Goal: Information Seeking & Learning: Understand process/instructions

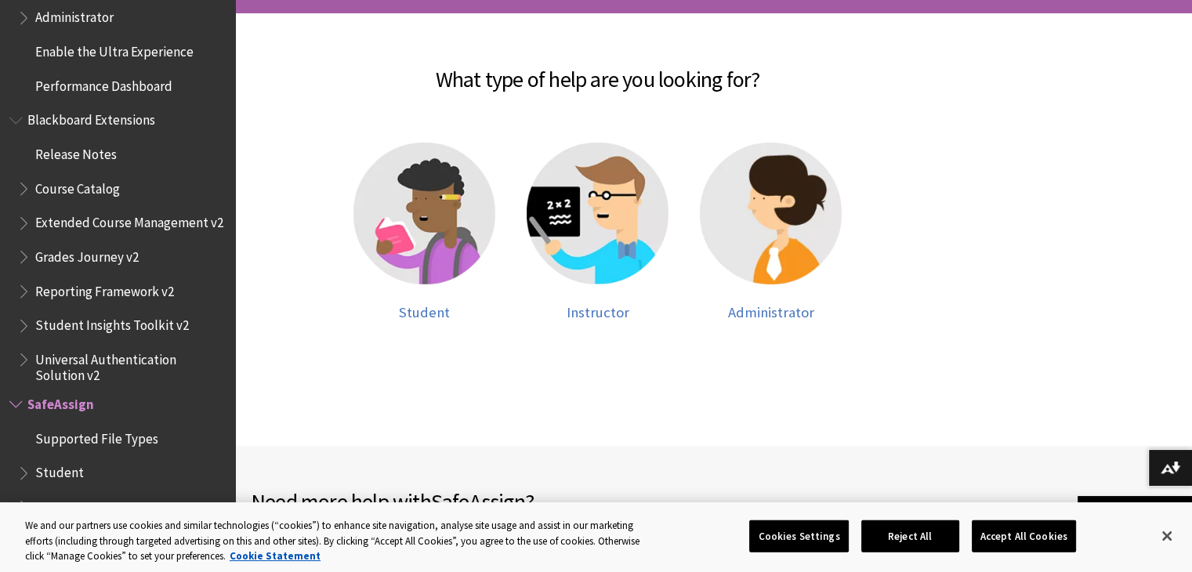
scroll to position [317, 0]
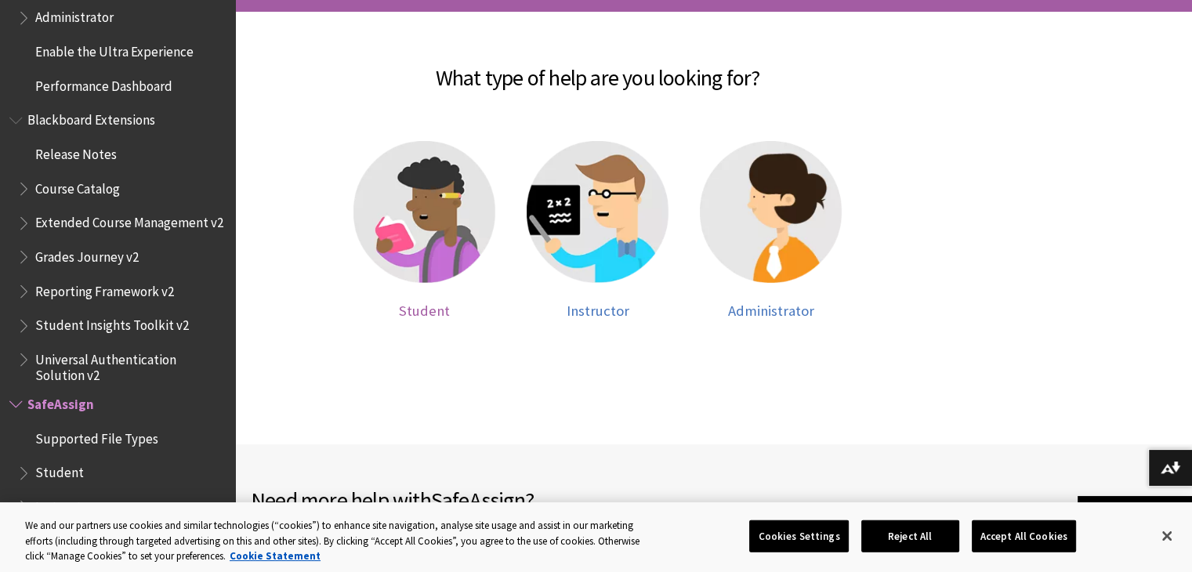
click at [395, 223] on img at bounding box center [425, 212] width 142 height 142
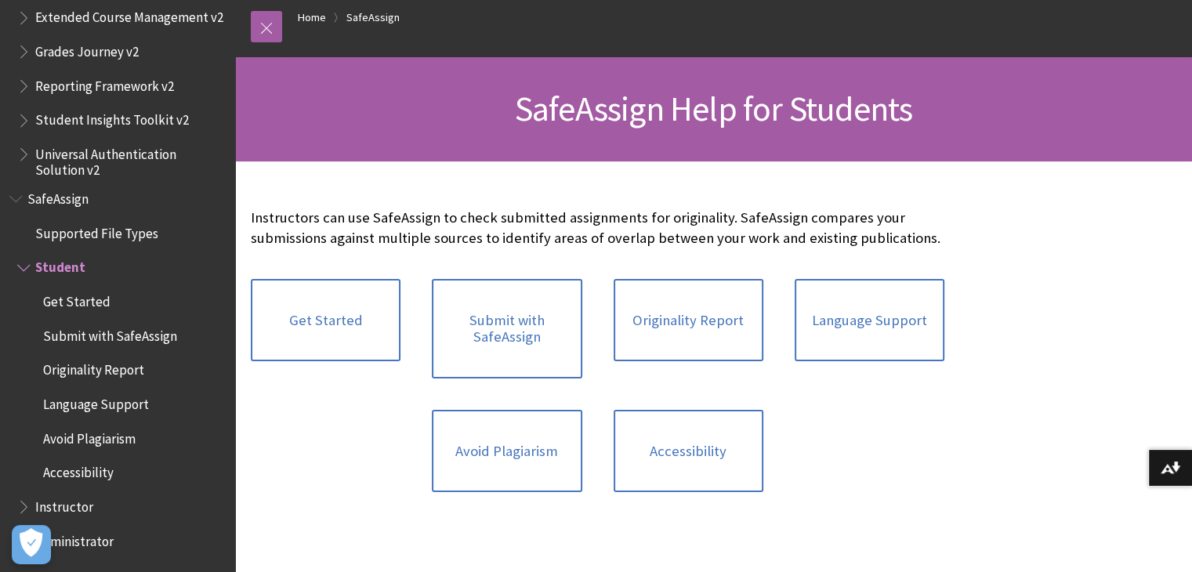
scroll to position [166, 0]
click at [324, 311] on link "Get Started" at bounding box center [326, 320] width 150 height 83
click at [505, 318] on link "Submit with SafeAssign" at bounding box center [507, 329] width 150 height 100
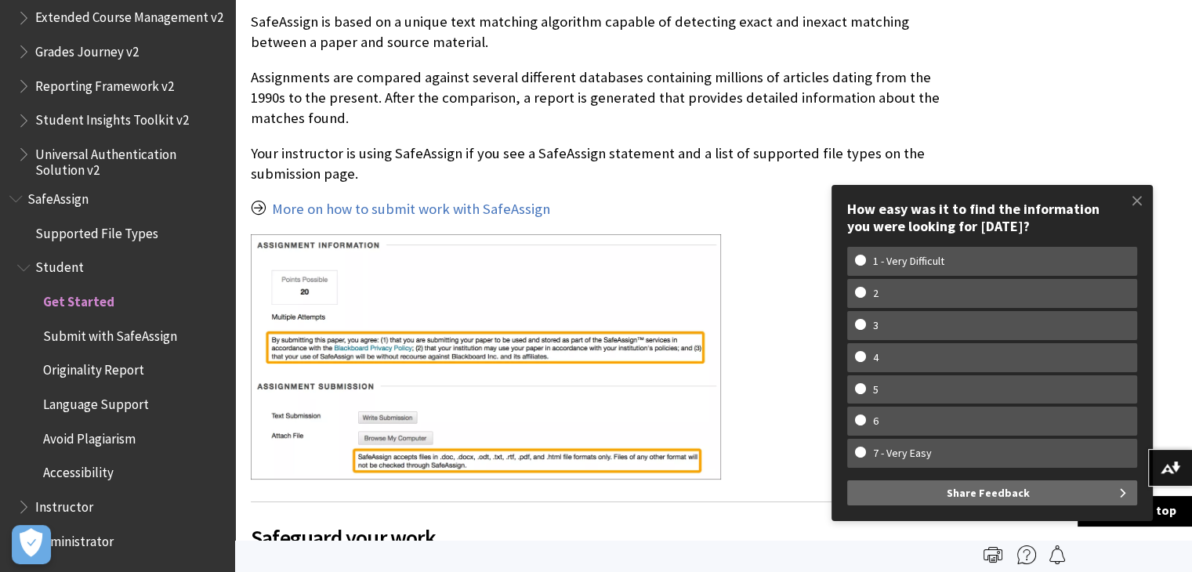
scroll to position [491, 0]
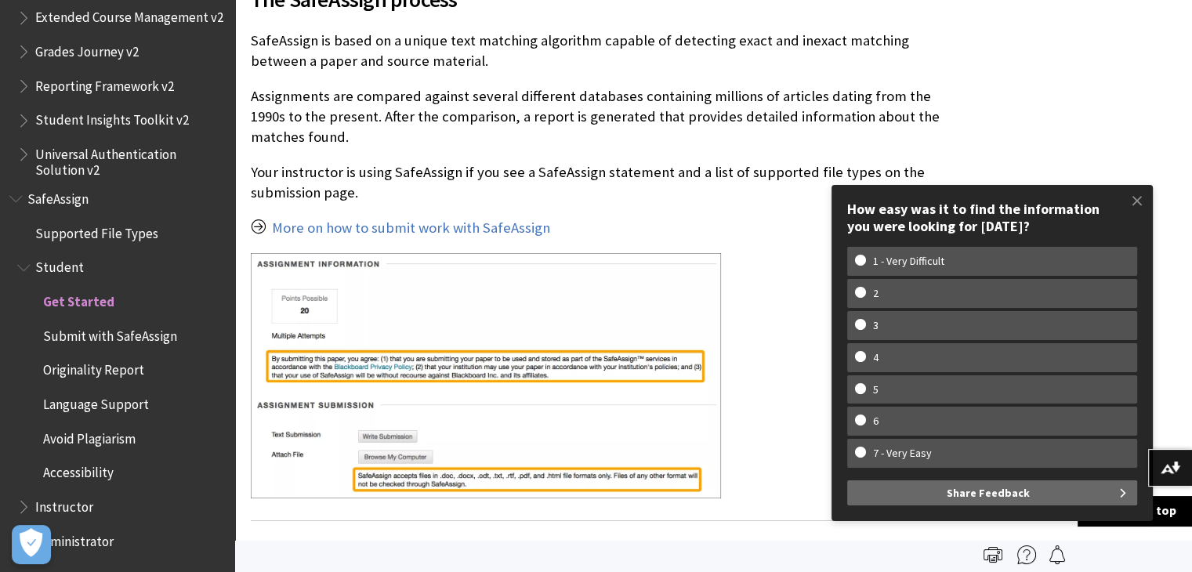
click at [340, 232] on link "More on how to submit work with SafeAssign" at bounding box center [411, 228] width 278 height 19
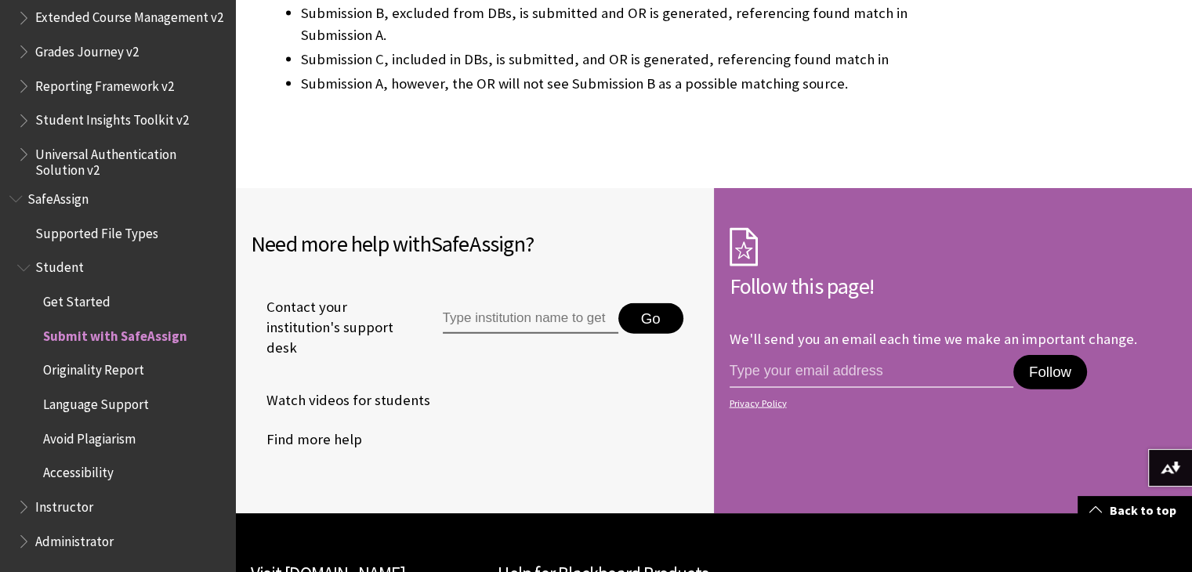
scroll to position [3557, 0]
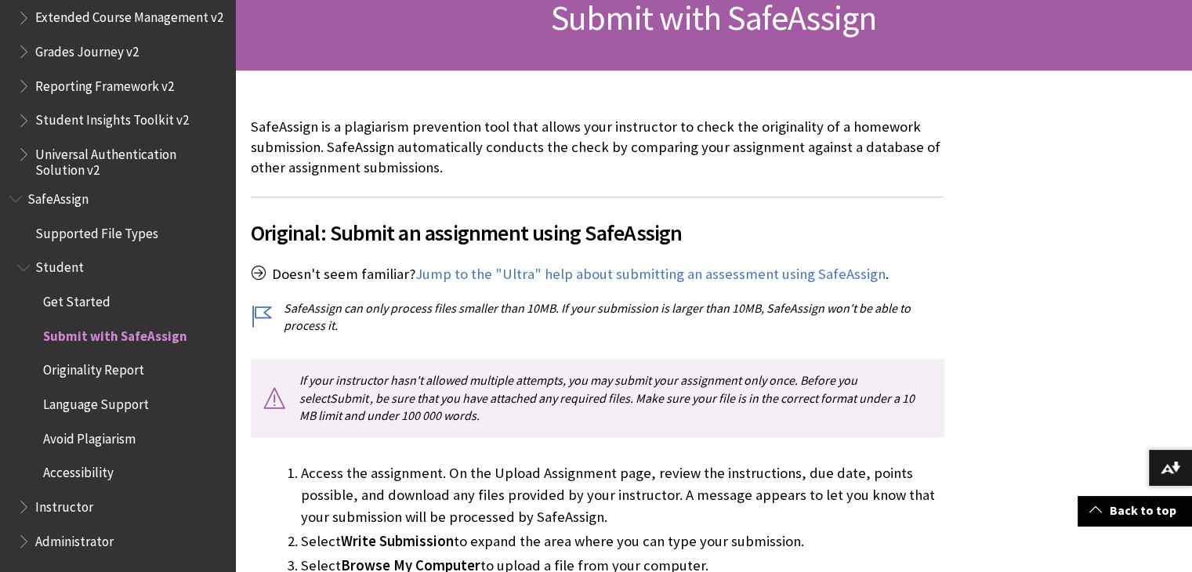
click at [509, 273] on link "Jump to the "Ultra" help about submitting an assessment using SafeAssign" at bounding box center [650, 274] width 470 height 19
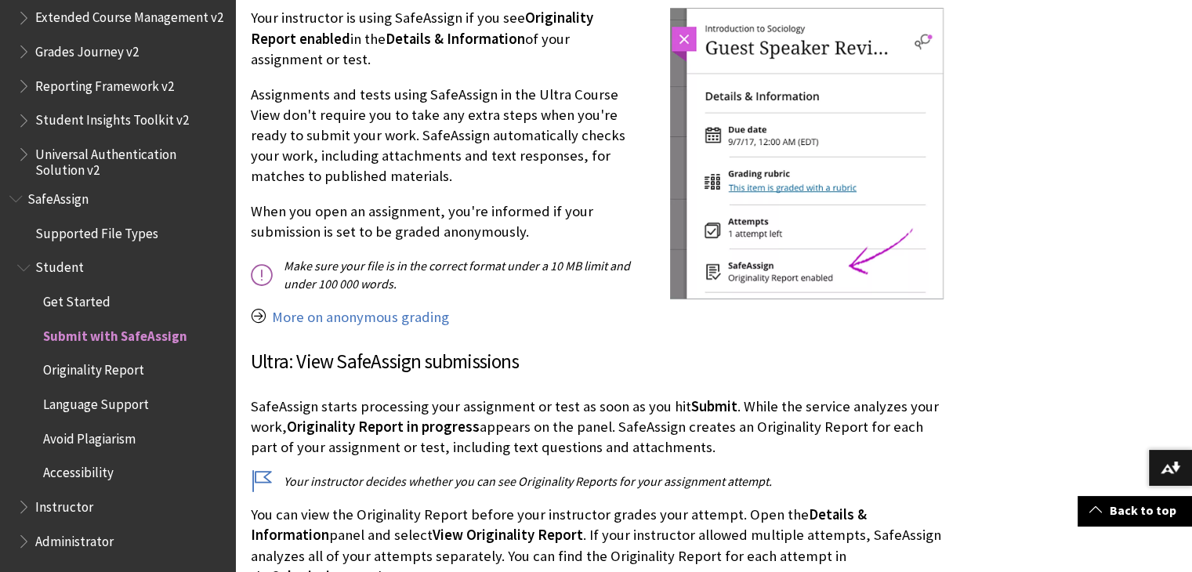
scroll to position [1945, 0]
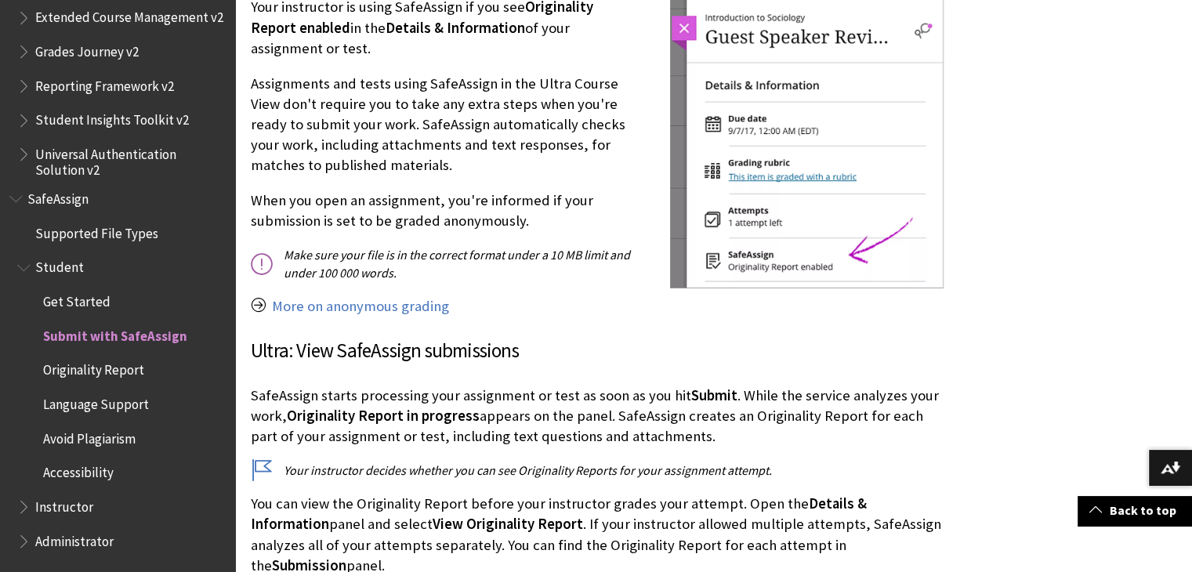
click at [428, 303] on link "More on anonymous grading" at bounding box center [360, 306] width 177 height 19
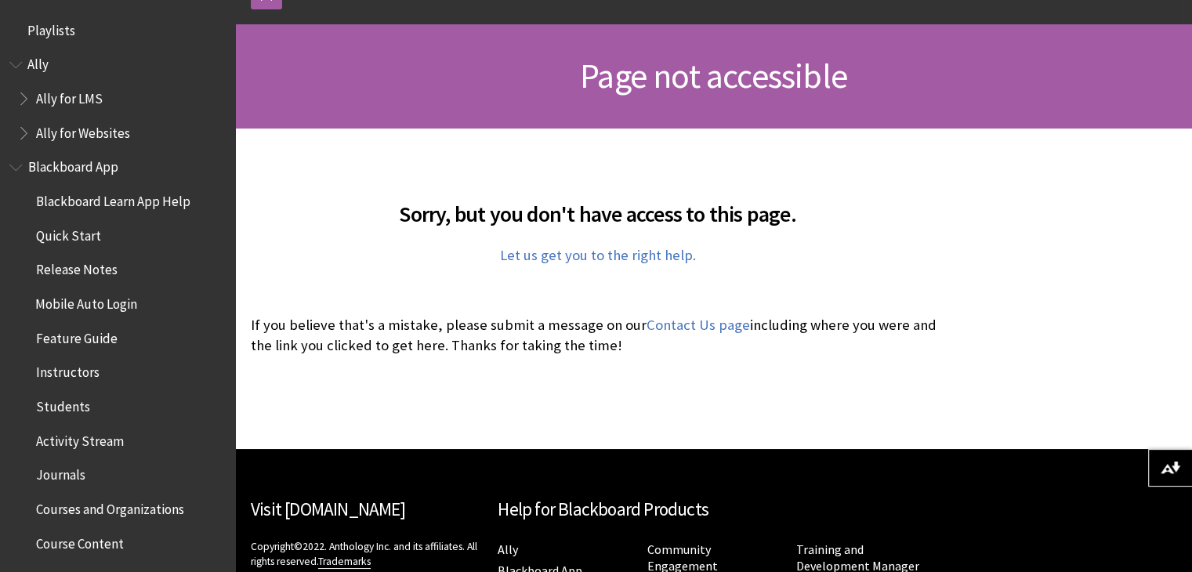
scroll to position [200, 0]
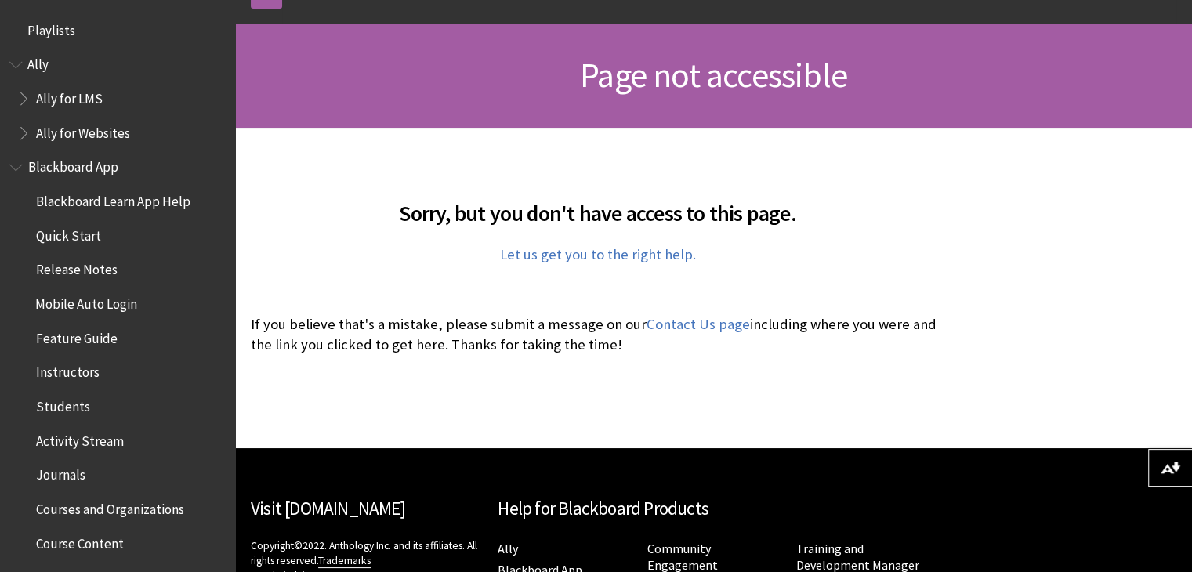
click at [505, 253] on link "Let us get you to the right help." at bounding box center [598, 254] width 196 height 19
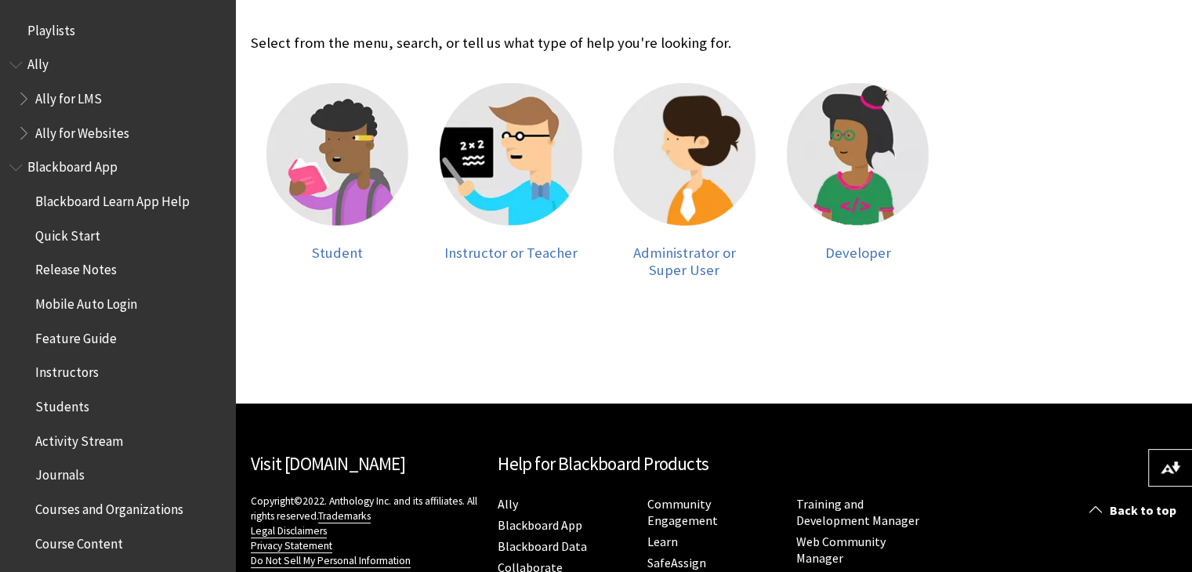
scroll to position [348, 0]
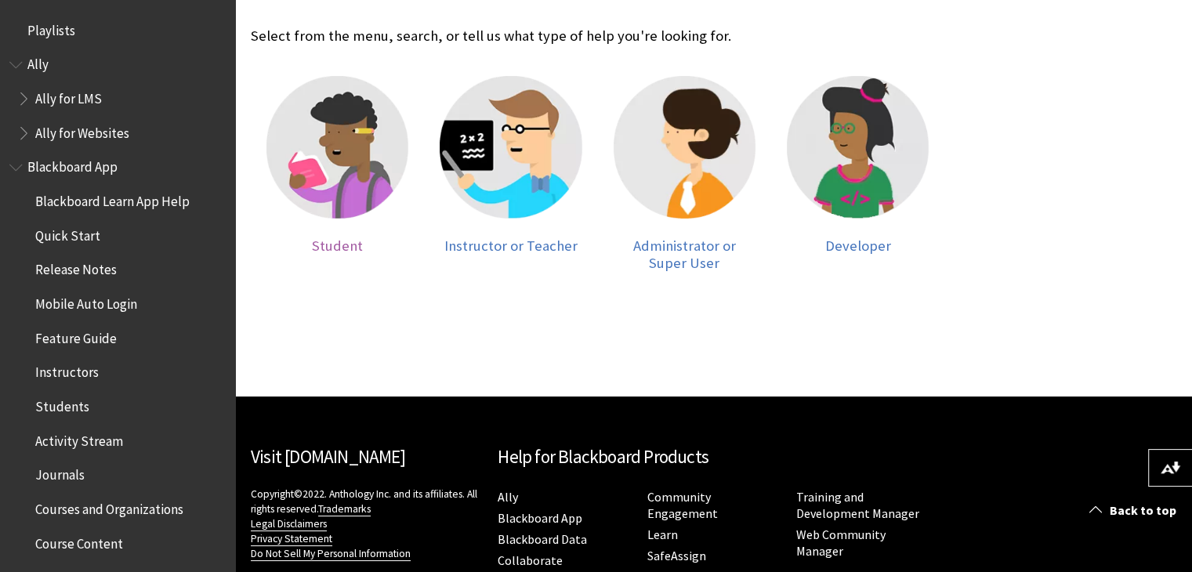
click at [304, 226] on div at bounding box center [338, 156] width 142 height 161
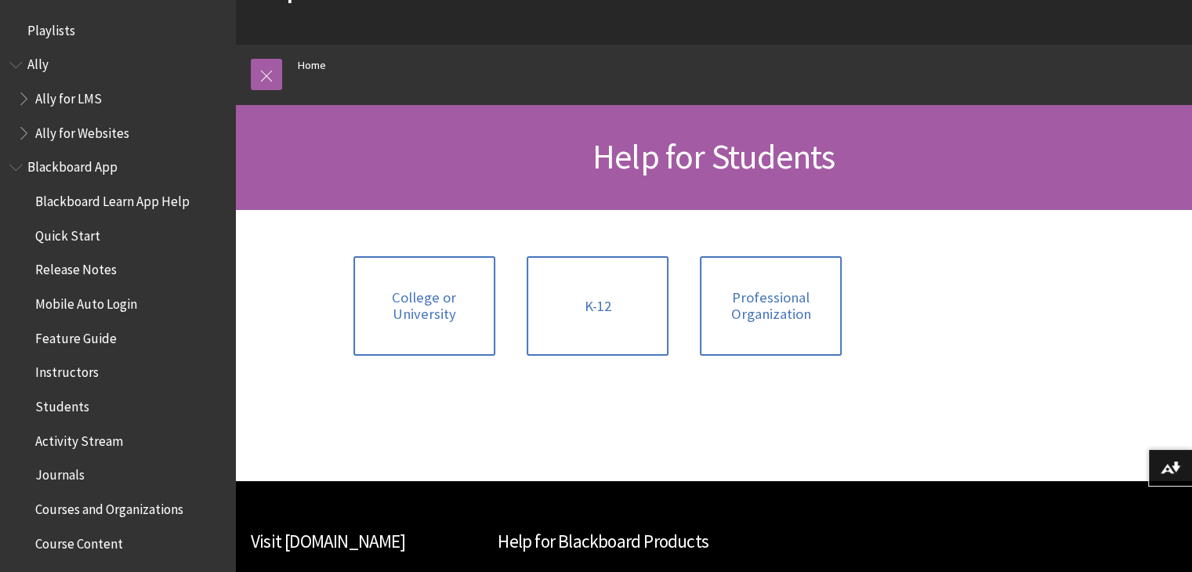
scroll to position [124, 0]
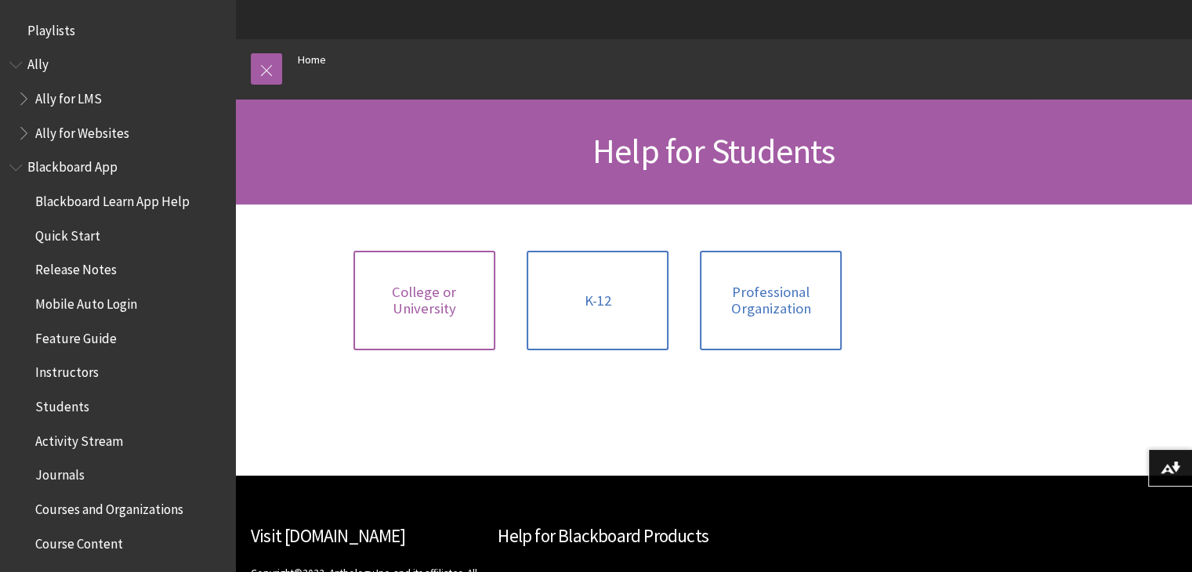
click at [442, 313] on span "College or University" at bounding box center [424, 301] width 123 height 34
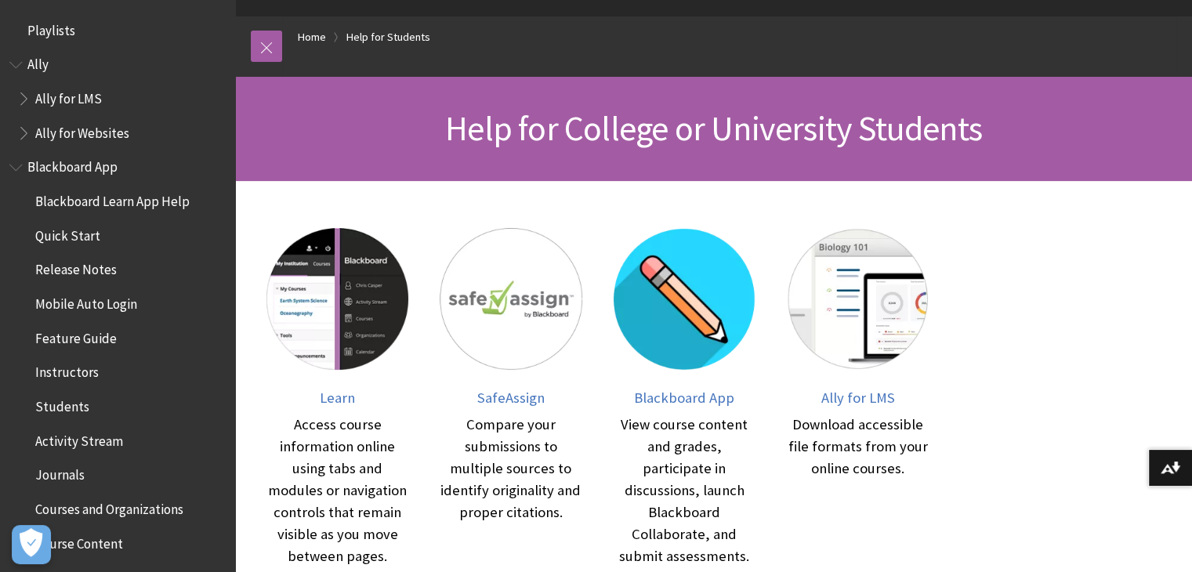
scroll to position [150, 0]
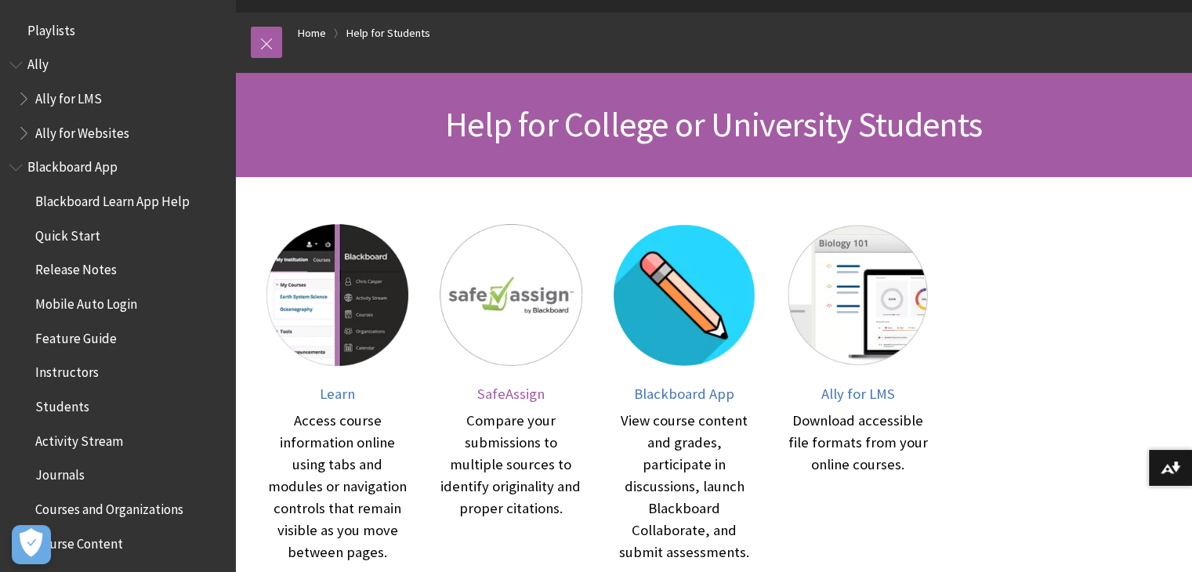
click at [495, 361] on img at bounding box center [511, 295] width 142 height 142
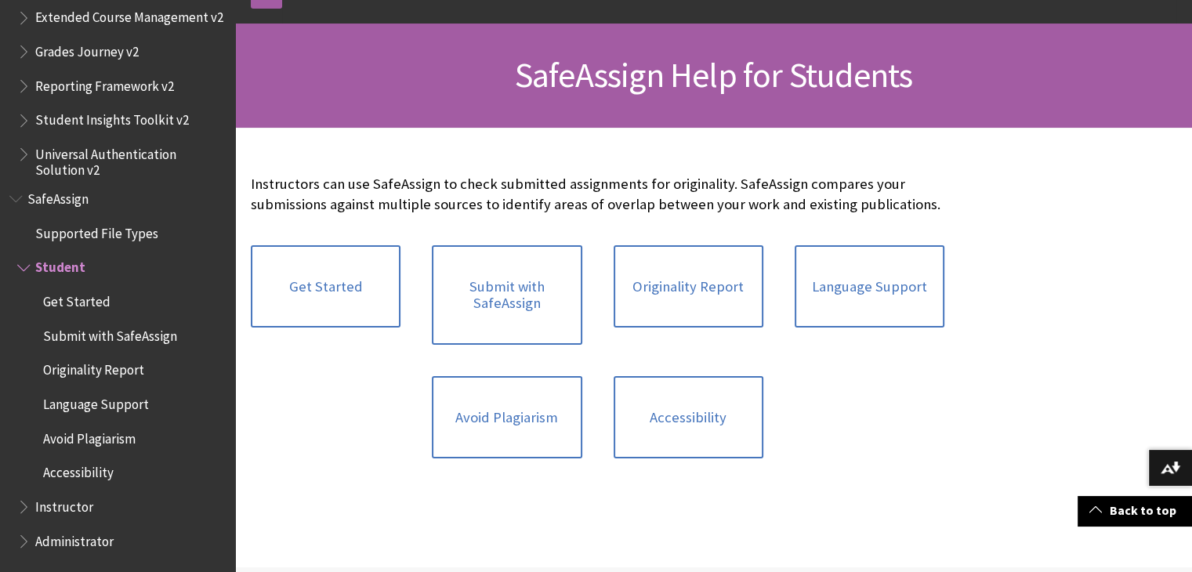
scroll to position [201, 0]
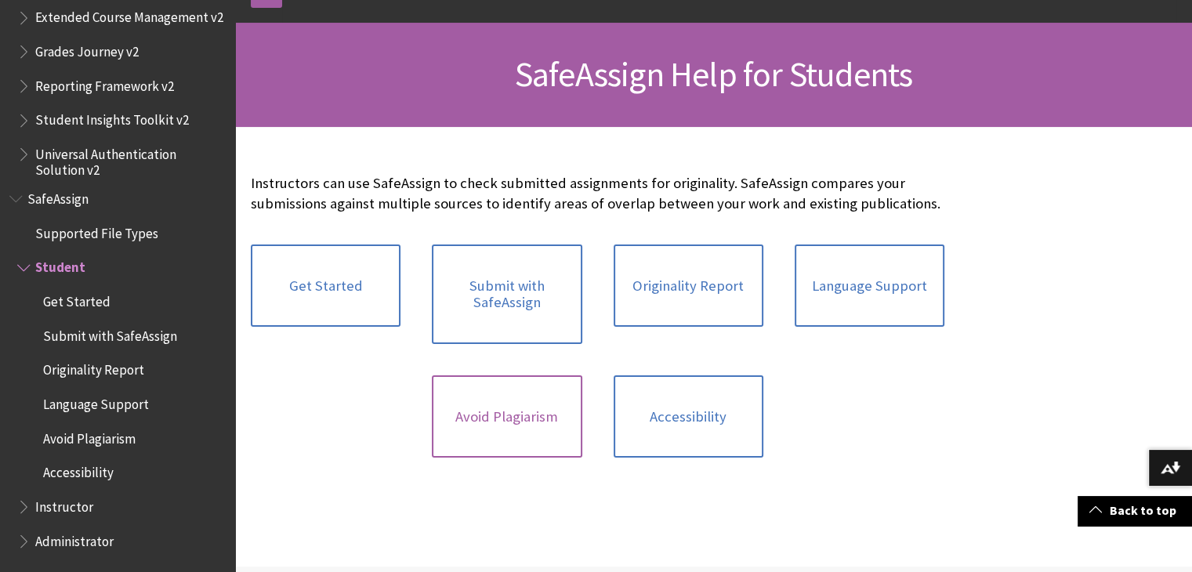
click at [505, 393] on link "Avoid Plagiarism" at bounding box center [507, 416] width 150 height 83
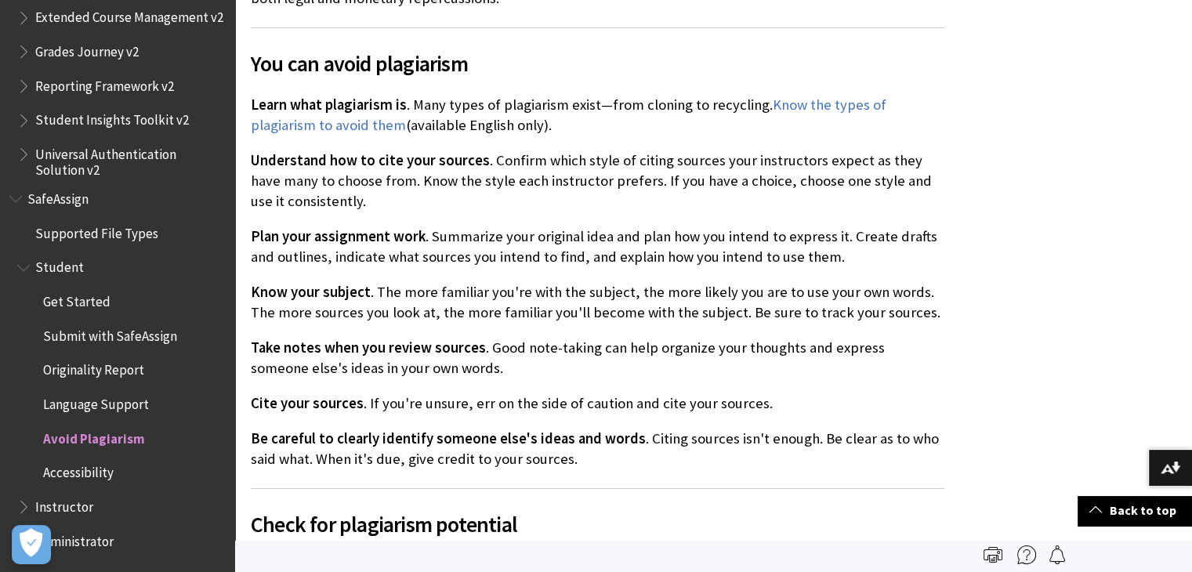
scroll to position [669, 0]
click at [834, 99] on link "Know the types of plagiarism to avoid them" at bounding box center [569, 115] width 636 height 39
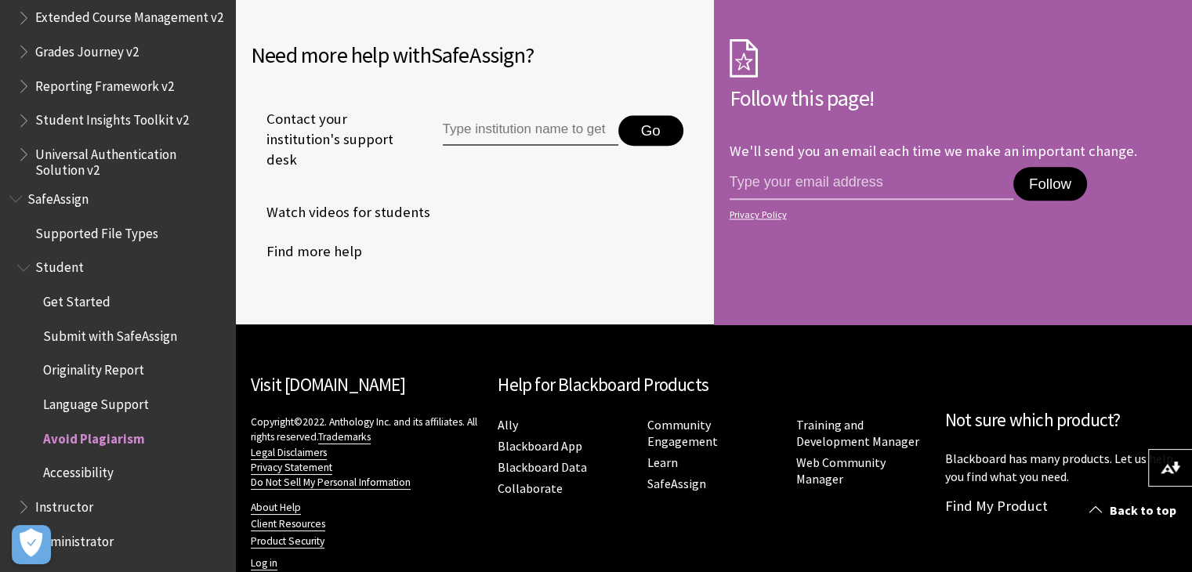
scroll to position [1693, 0]
